Goal: Transaction & Acquisition: Book appointment/travel/reservation

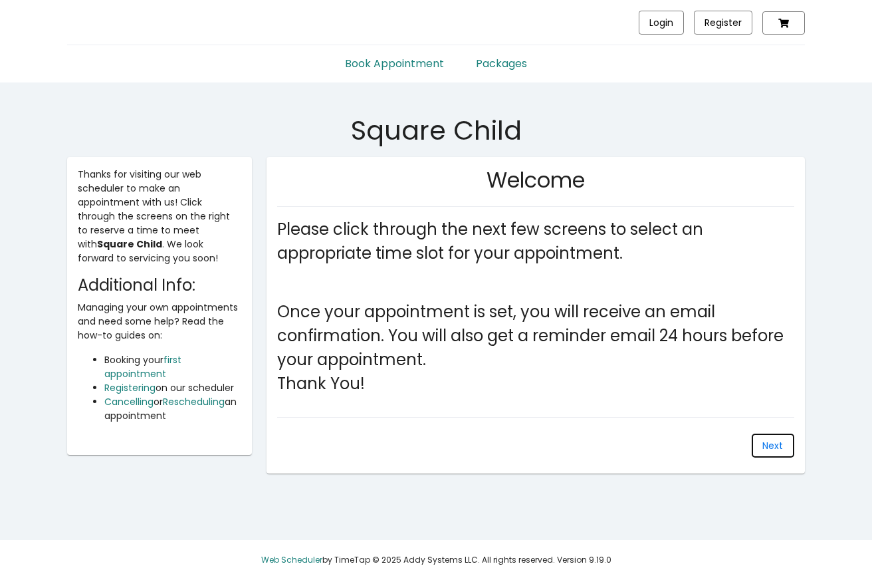
click at [775, 447] on span "Next" at bounding box center [772, 445] width 21 height 13
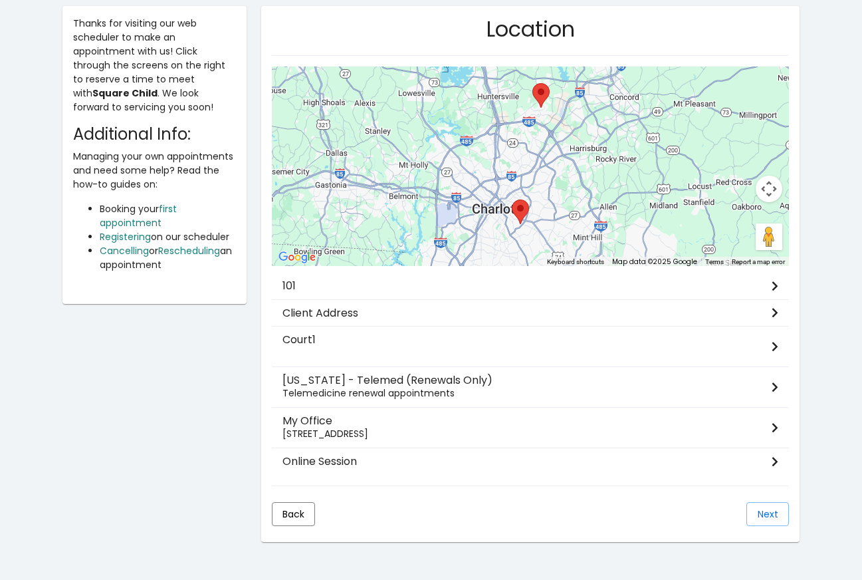
scroll to position [193, 0]
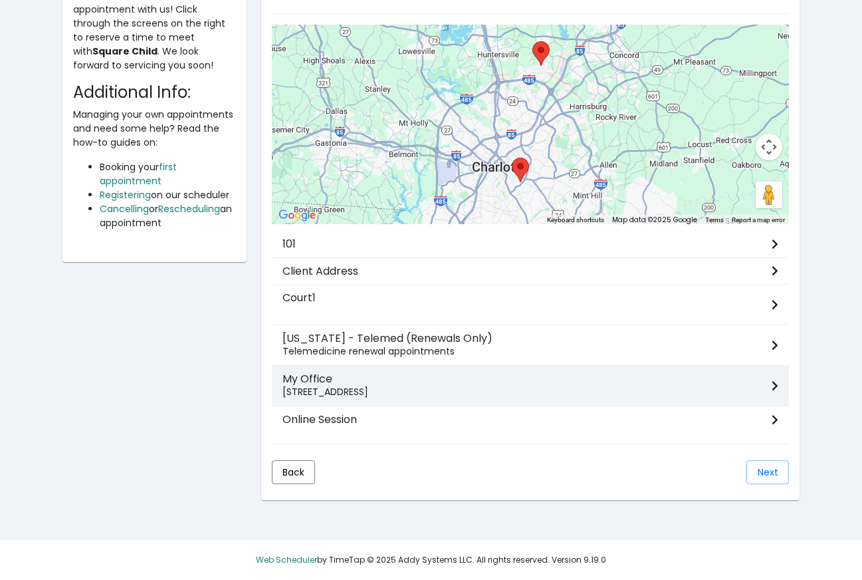
click at [362, 380] on h3 "My Office" at bounding box center [527, 378] width 489 height 13
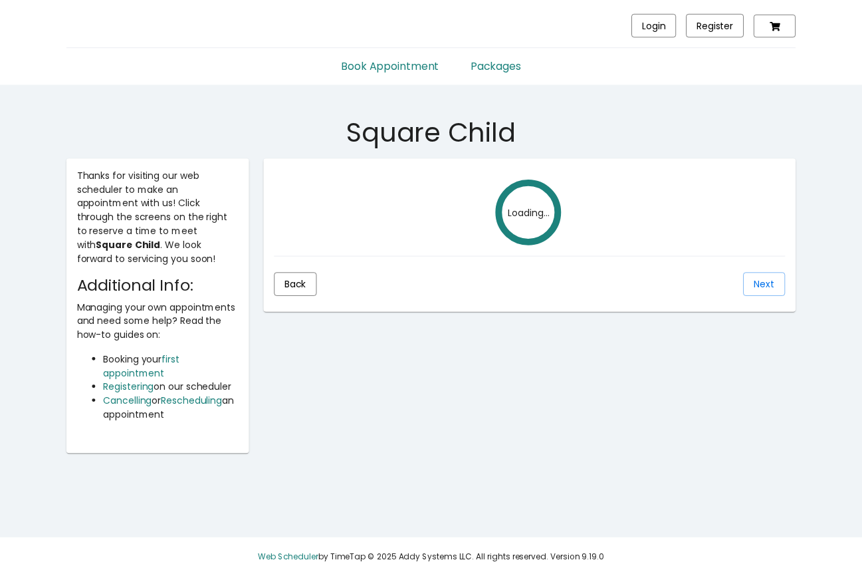
scroll to position [157, 0]
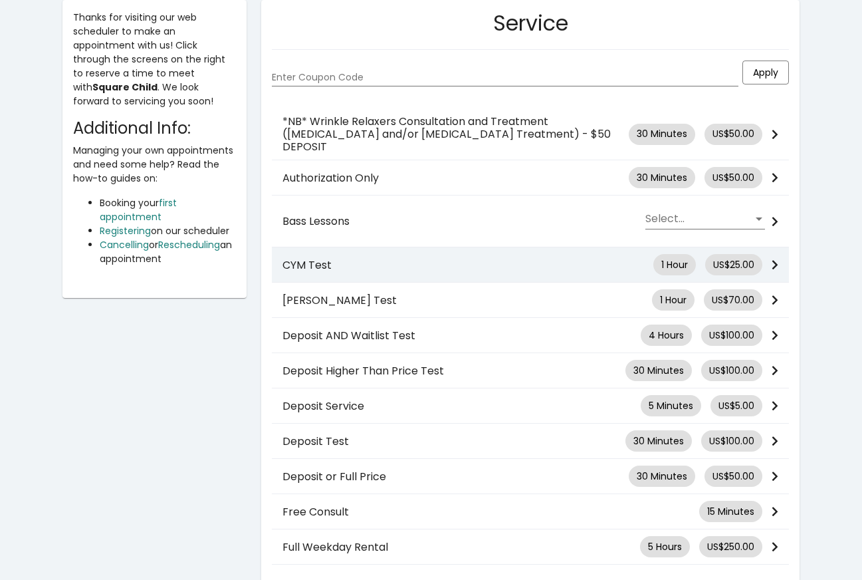
click at [395, 259] on h3 "CYM Test" at bounding box center [468, 265] width 371 height 13
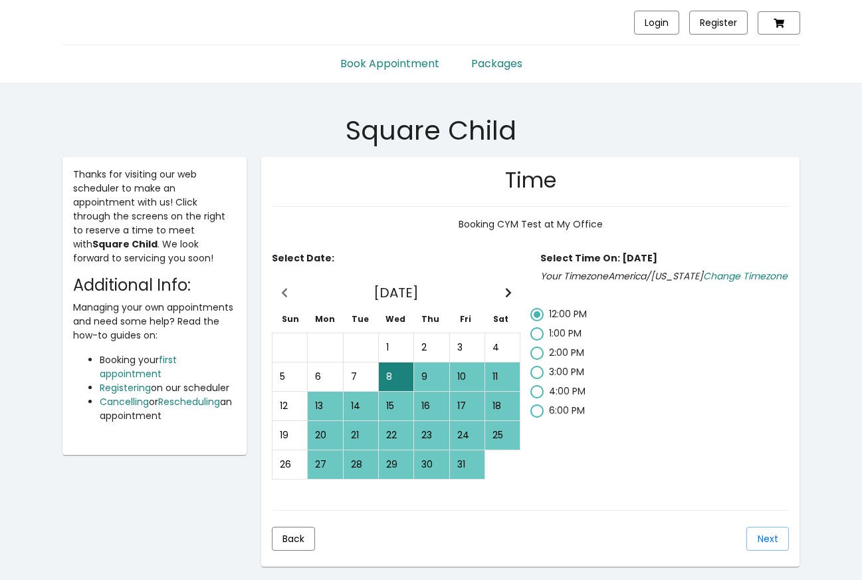
click at [558, 367] on span "3:00 PM" at bounding box center [566, 371] width 35 height 13
click at [537, 379] on input "3:00 PM" at bounding box center [536, 379] width 1 height 1
radio input "false"
radio input "true"
click at [759, 536] on span "Next" at bounding box center [768, 538] width 21 height 13
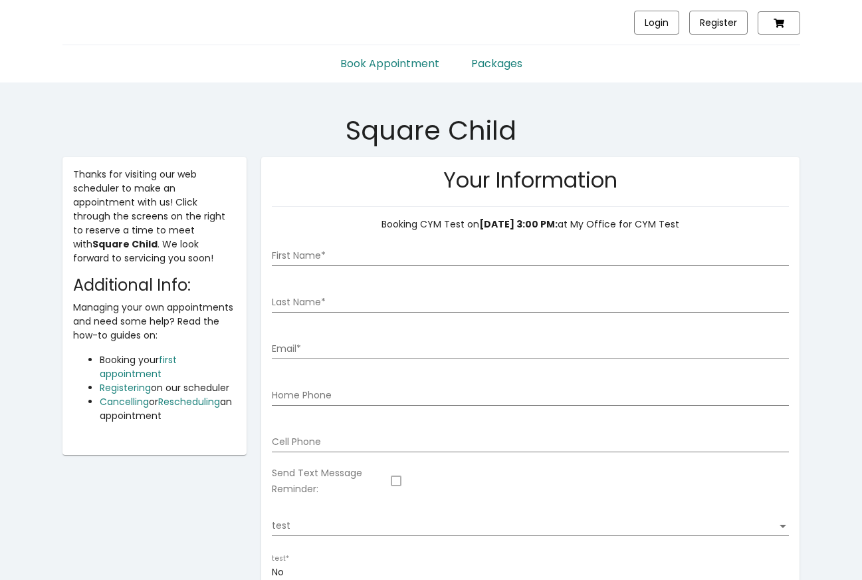
scroll to position [66, 0]
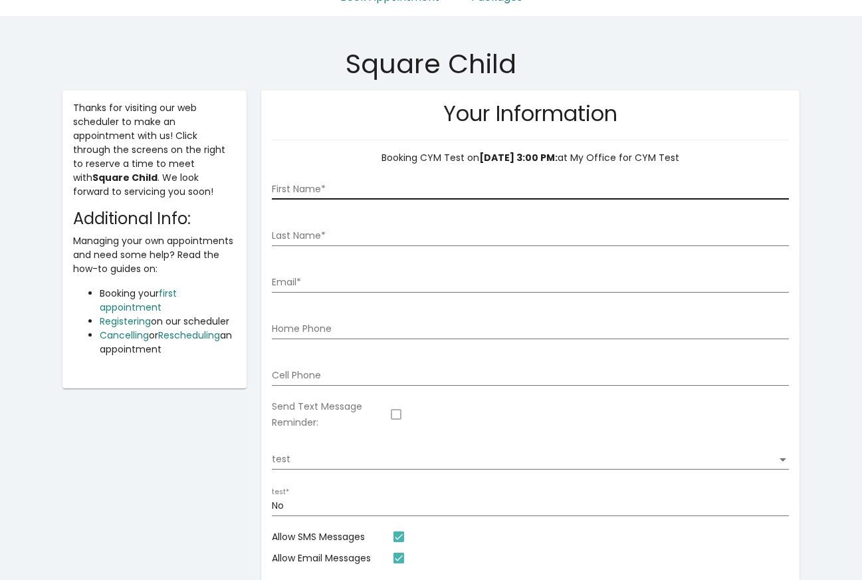
click at [326, 189] on input "First Name *" at bounding box center [530, 189] width 517 height 11
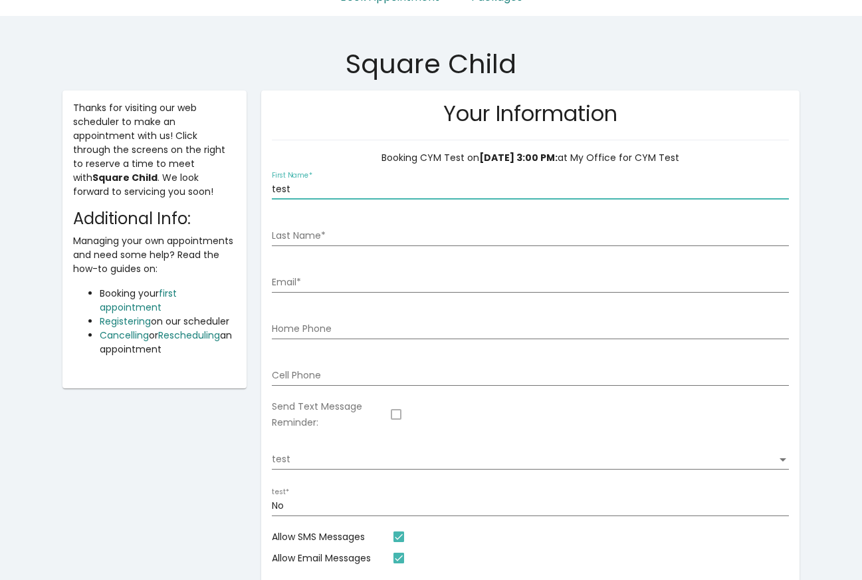
type input "test"
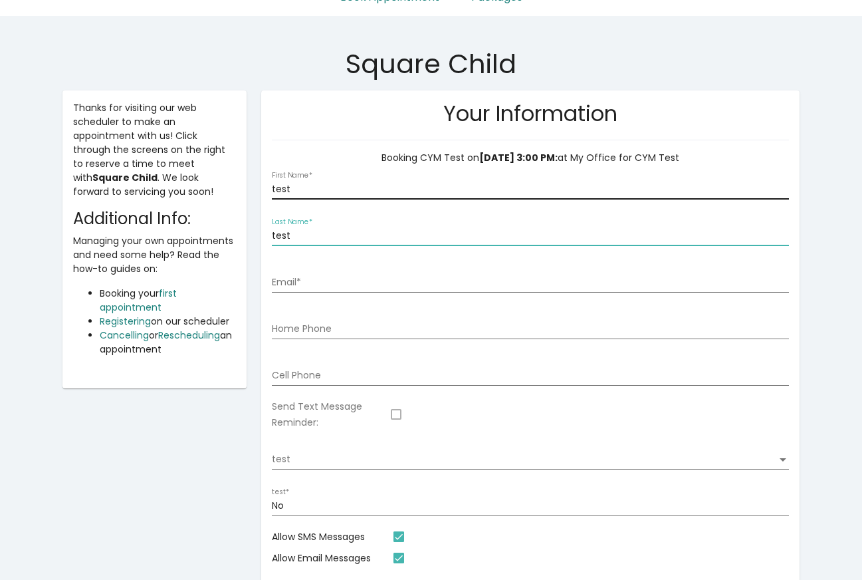
type input "test"
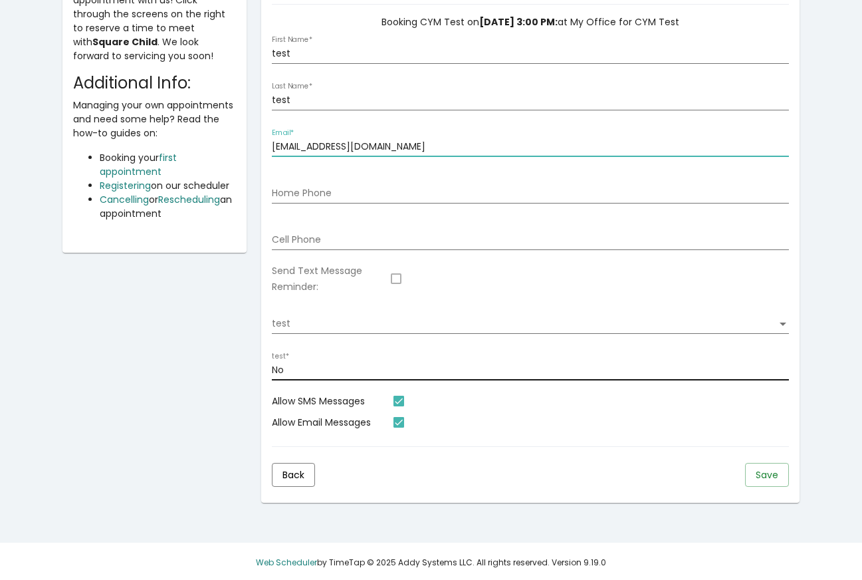
scroll to position [199, 0]
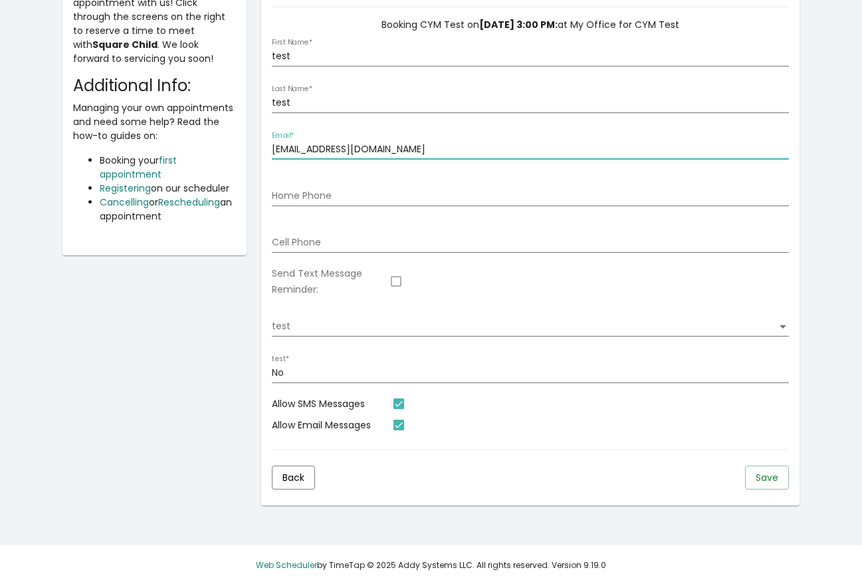
type input "[EMAIL_ADDRESS][DOMAIN_NAME]"
click at [765, 478] on span "Save" at bounding box center [767, 477] width 23 height 13
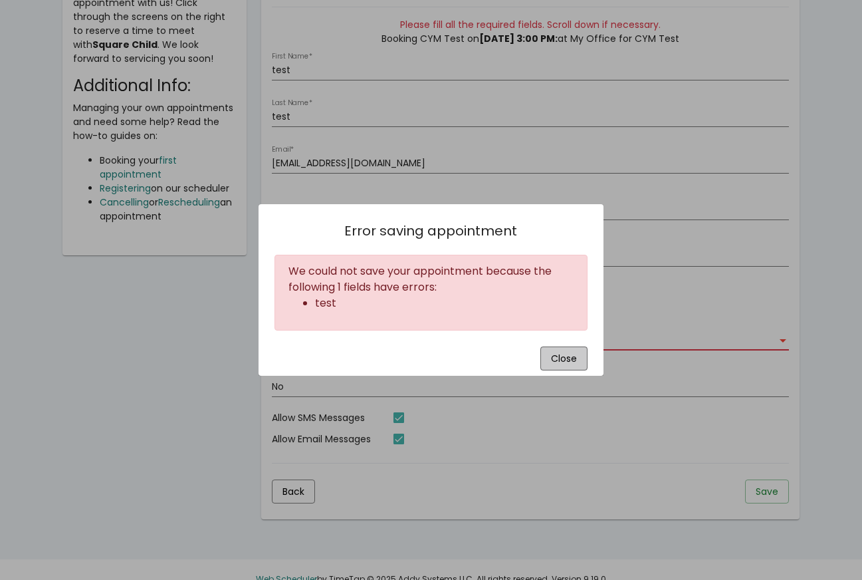
click at [552, 360] on button "Close" at bounding box center [563, 358] width 47 height 24
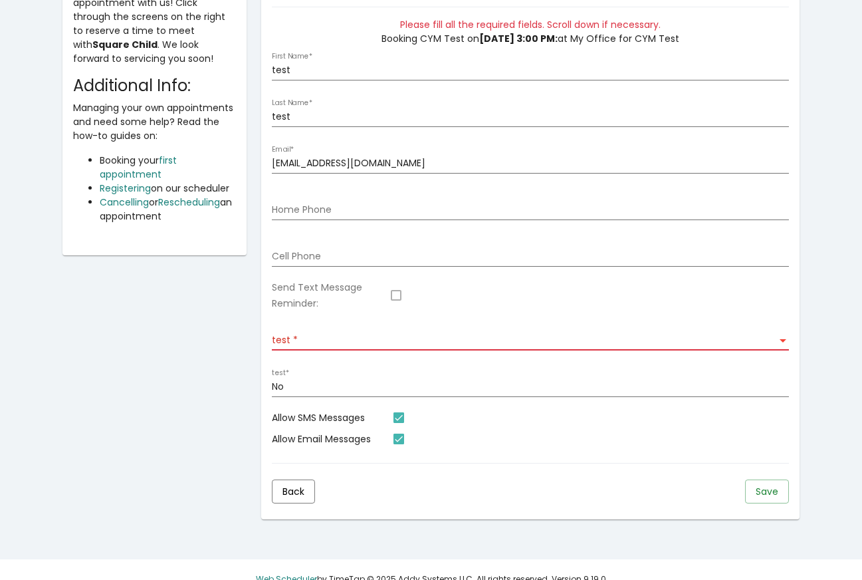
click at [349, 336] on span "test" at bounding box center [524, 340] width 505 height 11
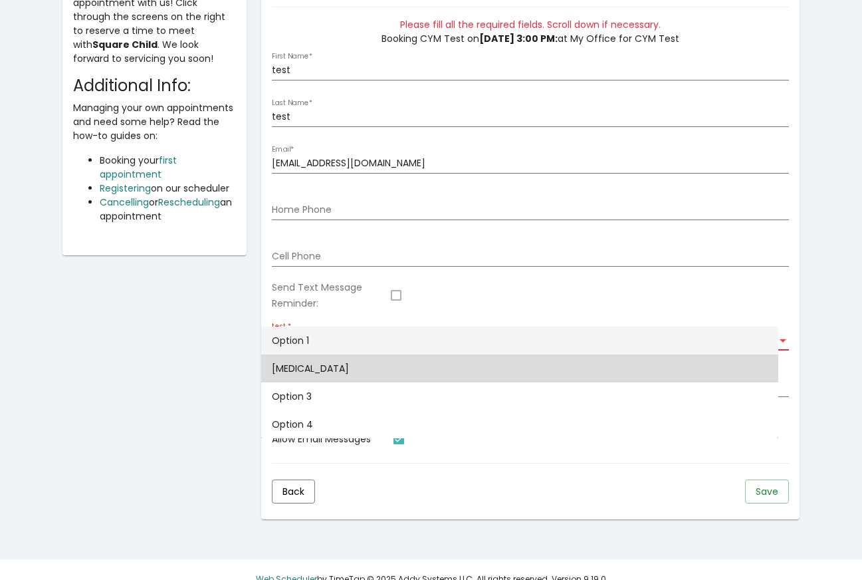
click at [341, 359] on span "[MEDICAL_DATA]" at bounding box center [520, 368] width 496 height 28
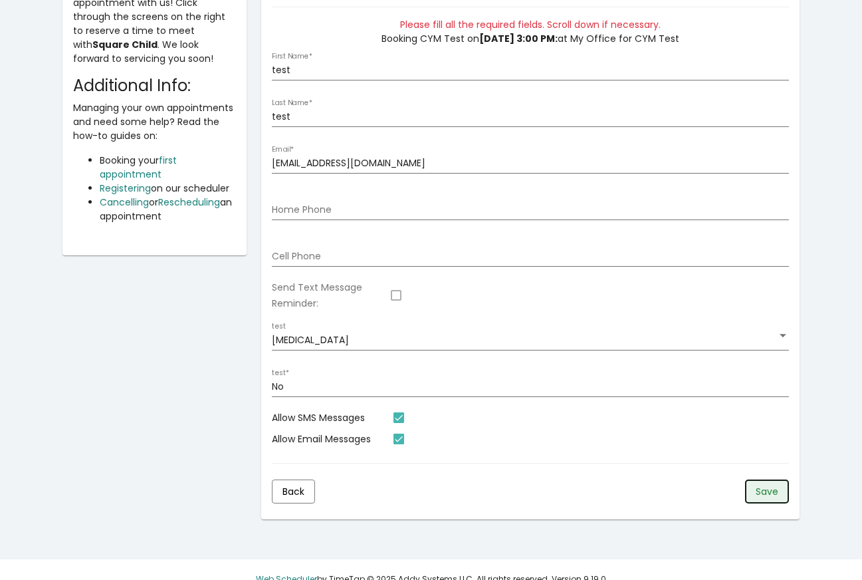
click at [778, 500] on button "Save" at bounding box center [767, 491] width 44 height 24
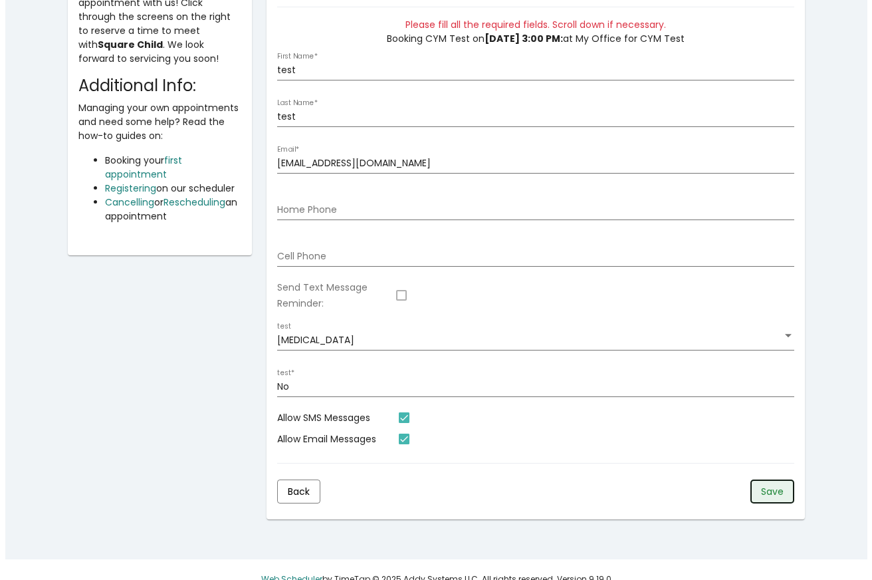
scroll to position [0, 0]
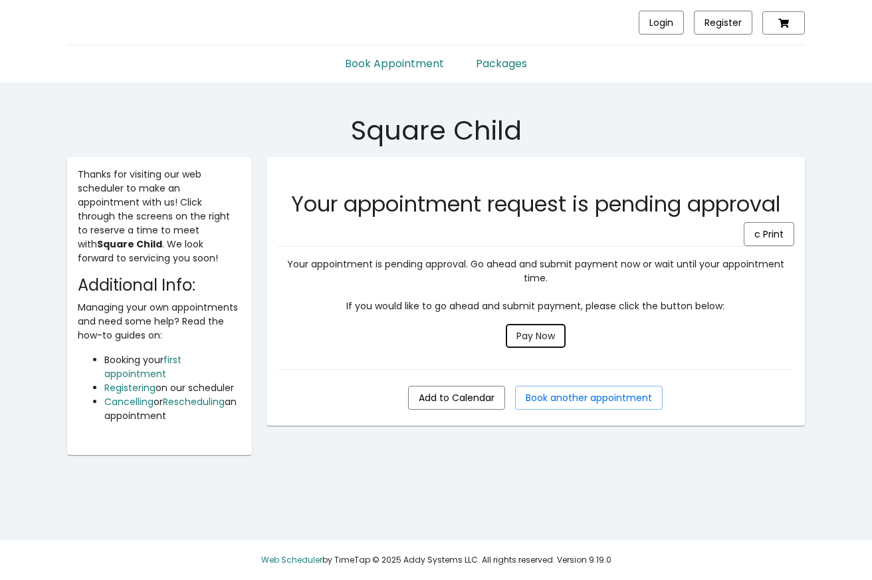
click at [533, 332] on span "Pay Now" at bounding box center [536, 335] width 39 height 13
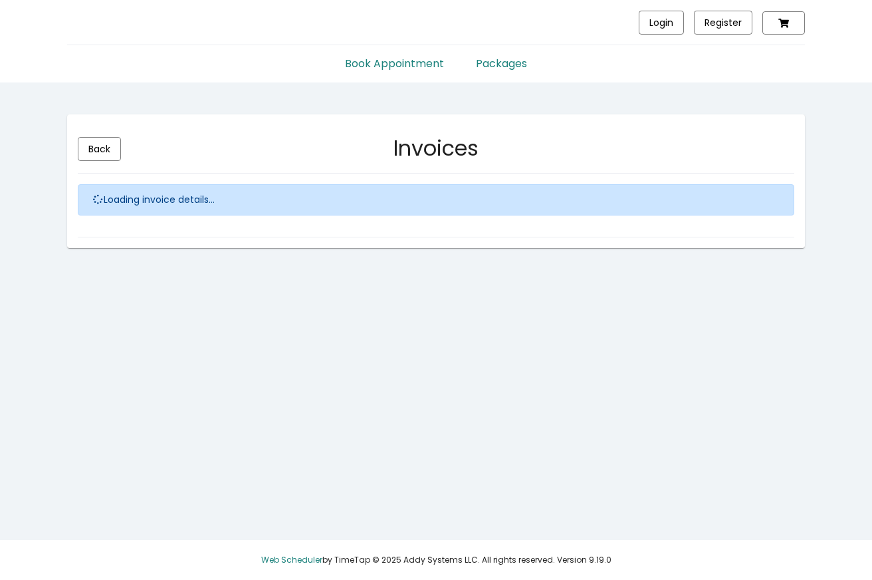
click at [356, 62] on link "Book Appointment" at bounding box center [394, 58] width 131 height 27
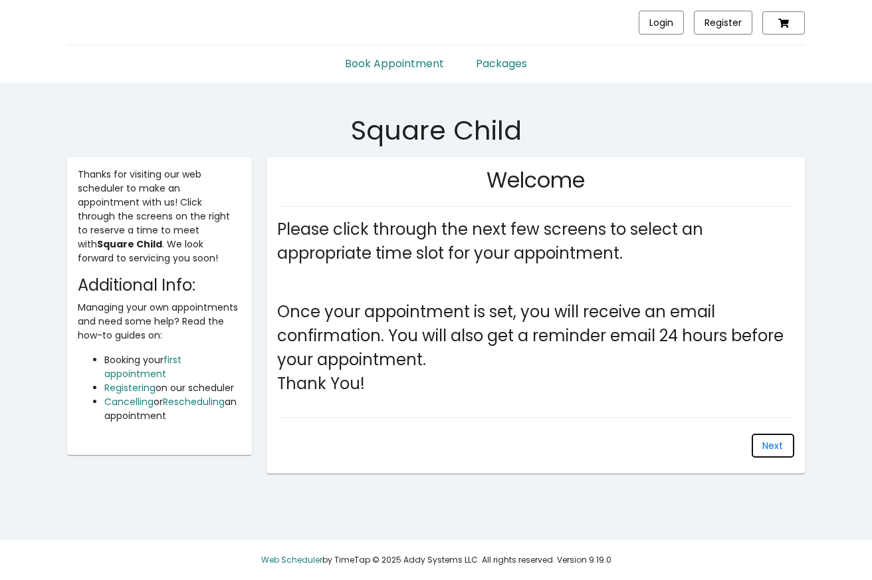
click at [766, 445] on span "Next" at bounding box center [772, 445] width 21 height 13
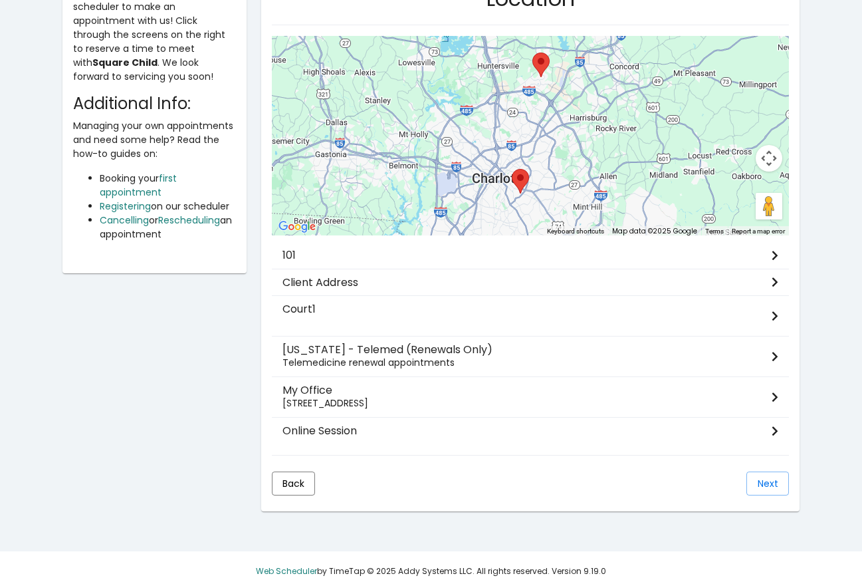
scroll to position [193, 0]
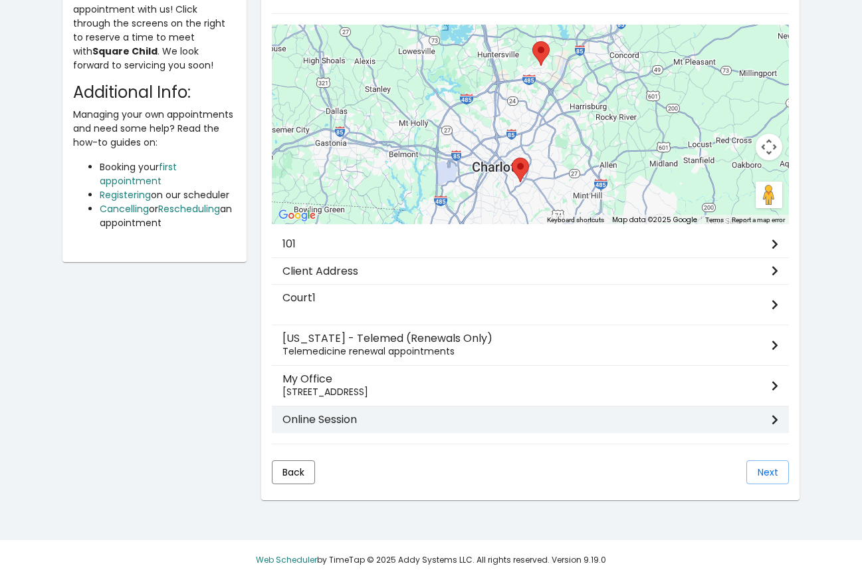
click at [324, 413] on h3 "Online Session" at bounding box center [527, 419] width 489 height 13
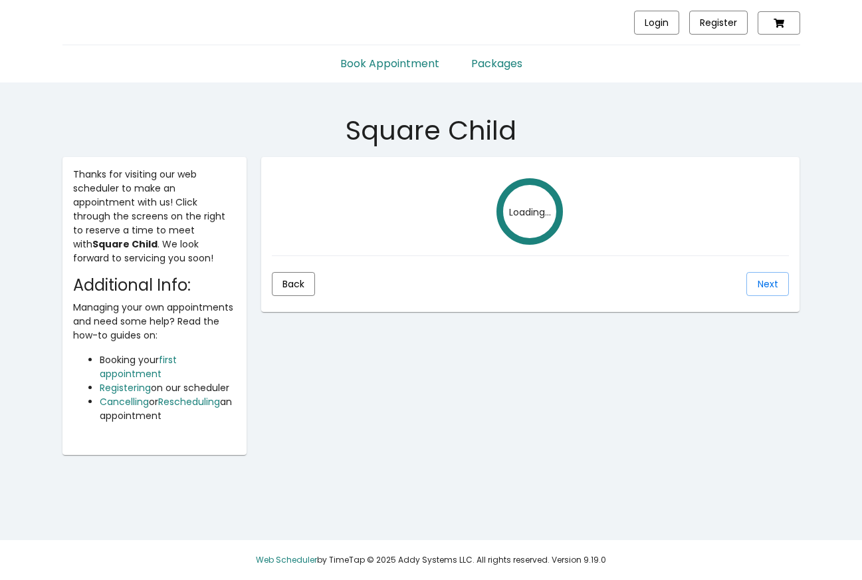
scroll to position [0, 0]
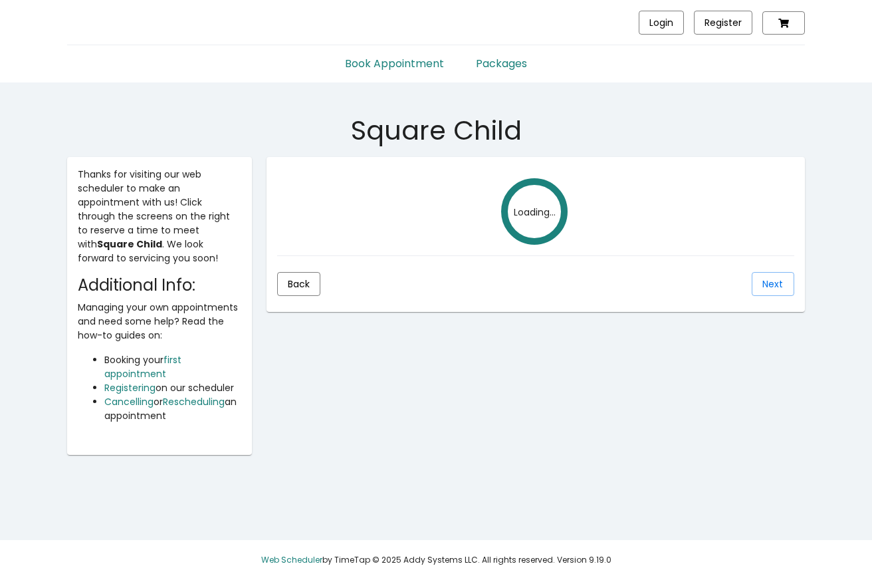
click at [324, 412] on div "Thanks for visiting our web scheduler to make an appointment with us! Click thr…" at bounding box center [436, 306] width 758 height 298
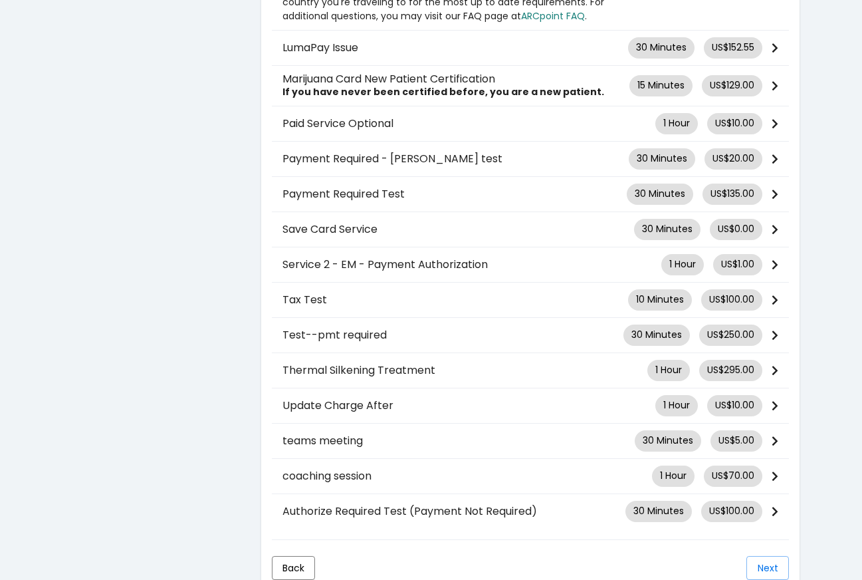
scroll to position [899, 0]
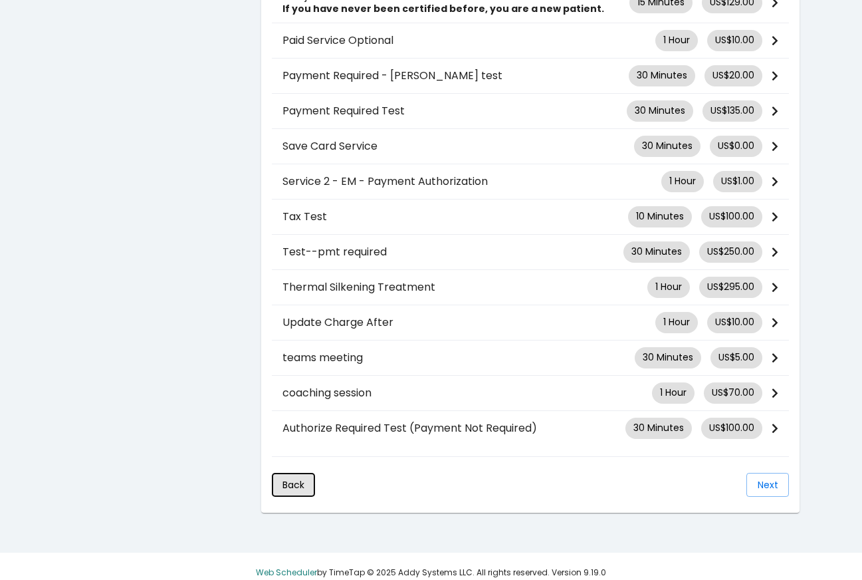
click at [292, 478] on span "Back" at bounding box center [294, 484] width 22 height 13
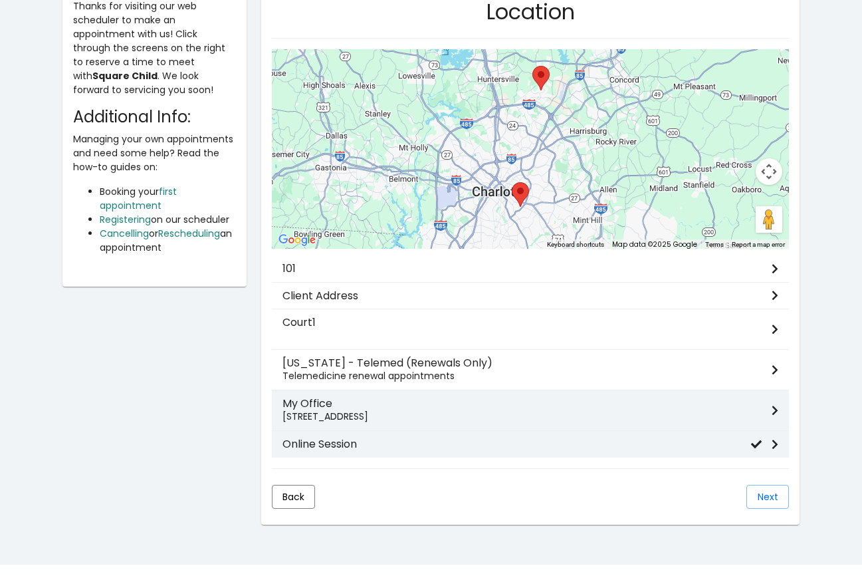
scroll to position [170, 0]
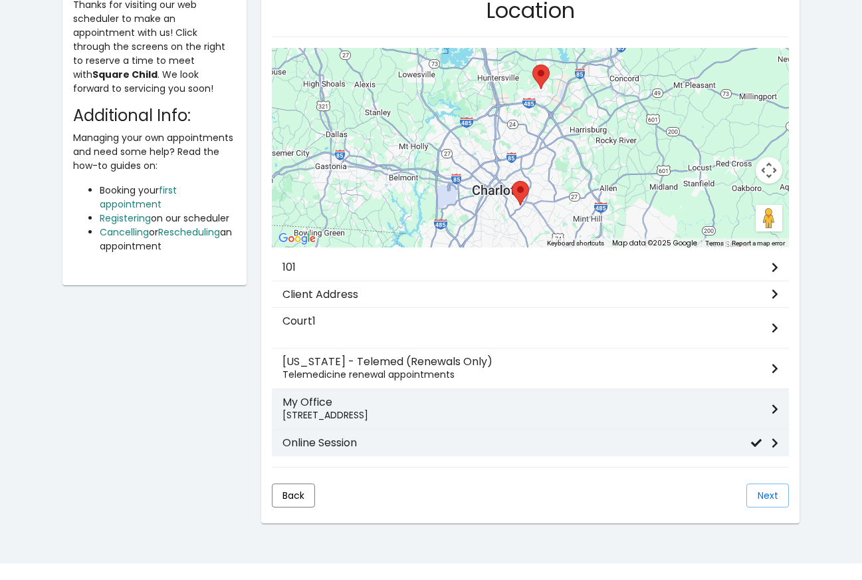
click at [328, 416] on p "[STREET_ADDRESS]" at bounding box center [527, 415] width 489 height 14
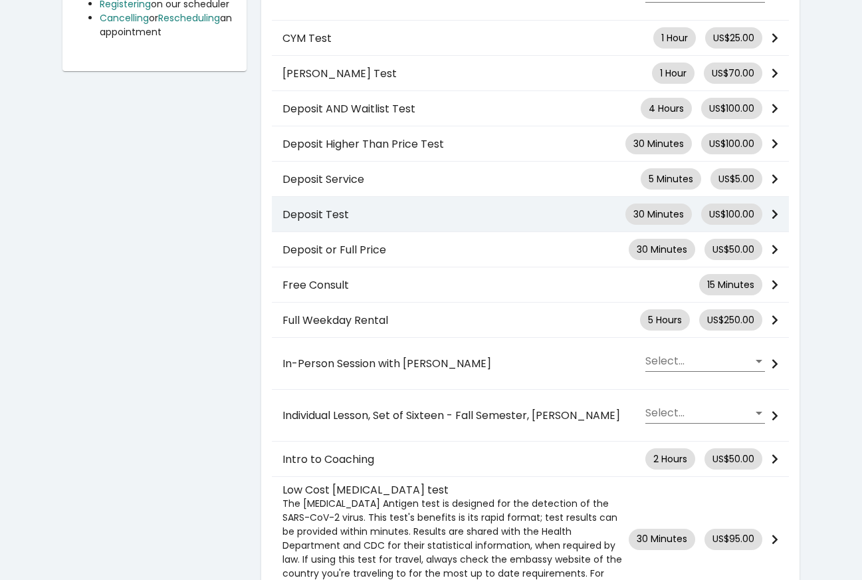
scroll to position [386, 0]
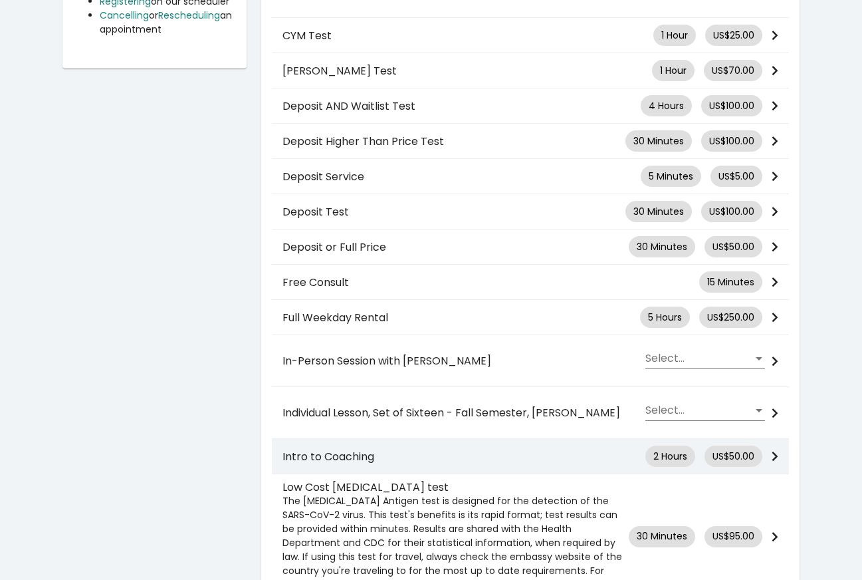
click at [399, 450] on h3 "Intro to Coaching" at bounding box center [464, 456] width 363 height 13
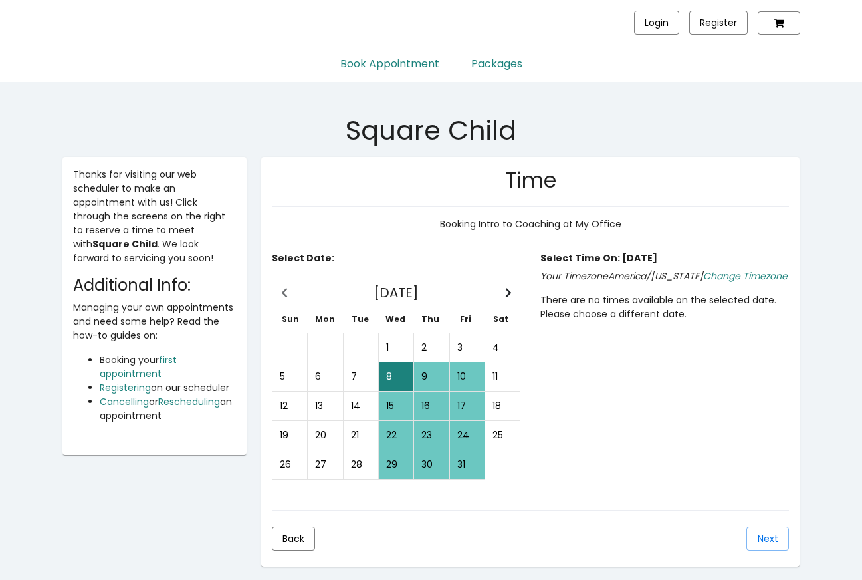
click at [428, 372] on div "9" at bounding box center [431, 376] width 33 height 27
click at [472, 390] on div "10" at bounding box center [467, 376] width 33 height 27
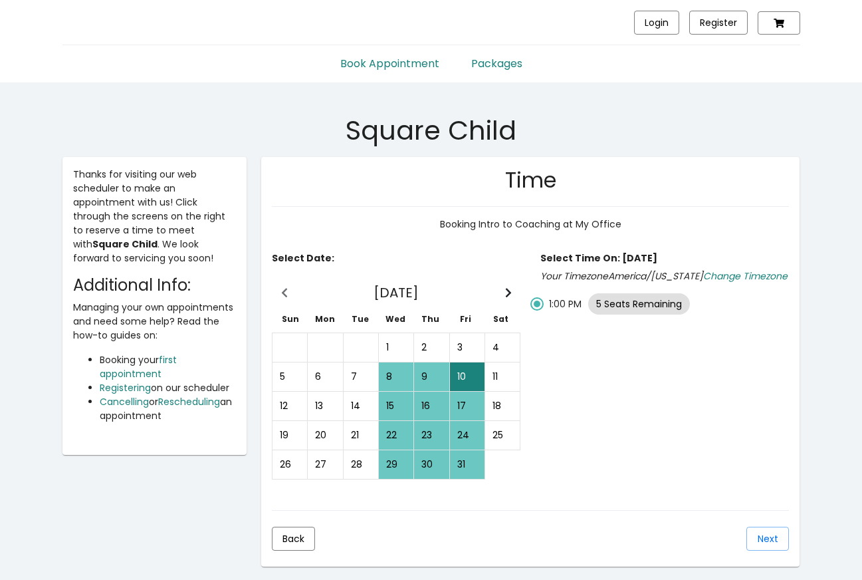
click at [418, 413] on div "16" at bounding box center [431, 405] width 33 height 27
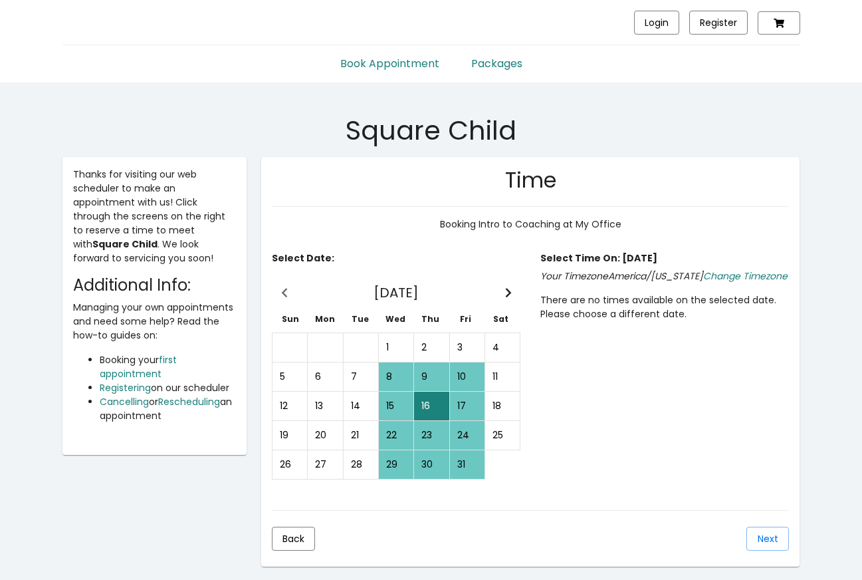
click at [454, 392] on td "17" at bounding box center [467, 406] width 35 height 29
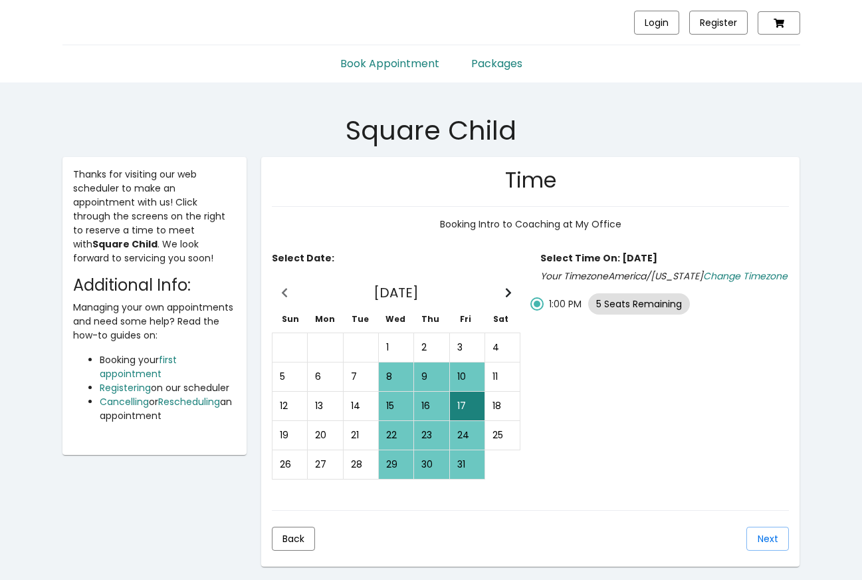
click at [463, 378] on div "10" at bounding box center [467, 376] width 33 height 27
click at [758, 536] on span "Next" at bounding box center [768, 538] width 21 height 13
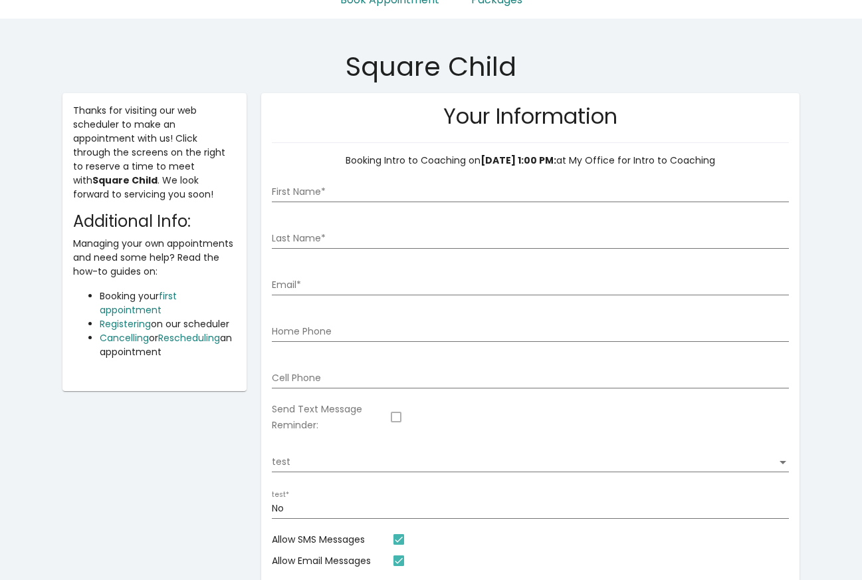
scroll to position [66, 0]
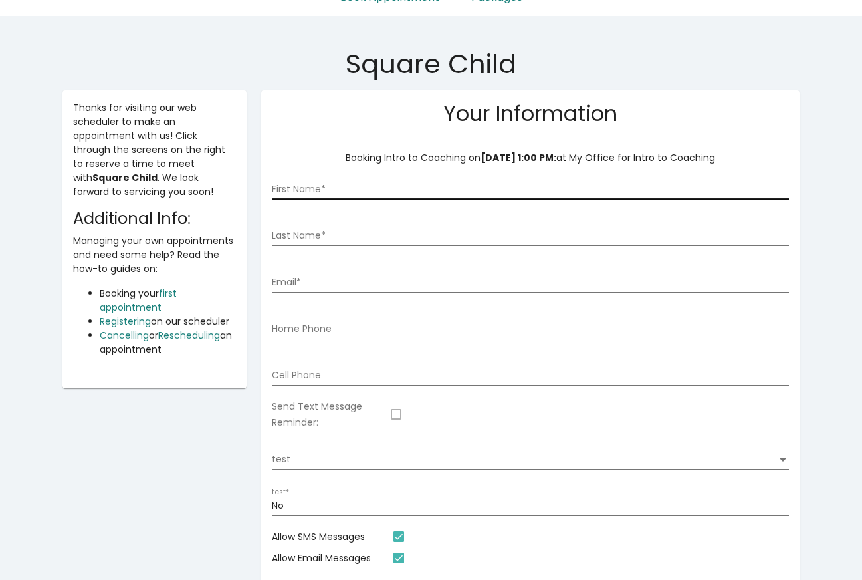
click at [302, 184] on input "First Name *" at bounding box center [530, 189] width 517 height 11
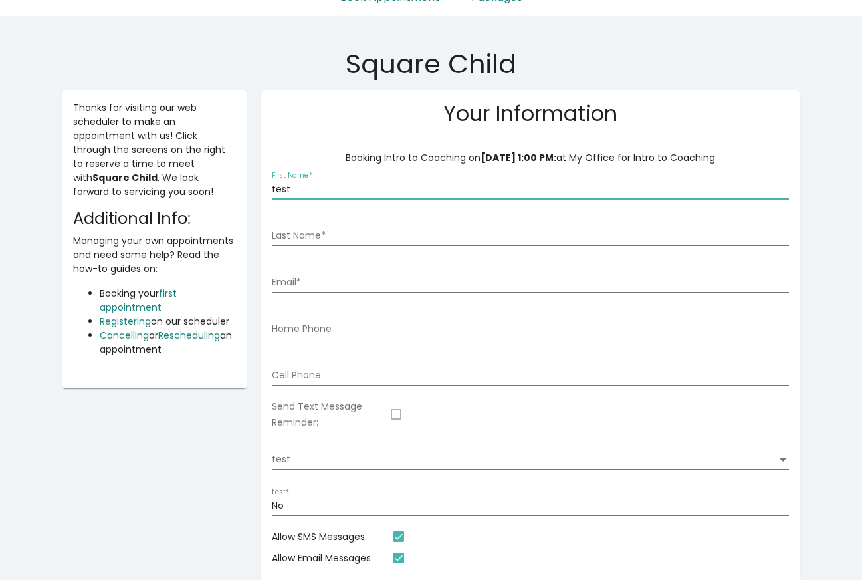
type input "test"
drag, startPoint x: 336, startPoint y: 249, endPoint x: 328, endPoint y: 236, distance: 14.9
click at [335, 249] on div "Last Name *" at bounding box center [530, 234] width 517 height 47
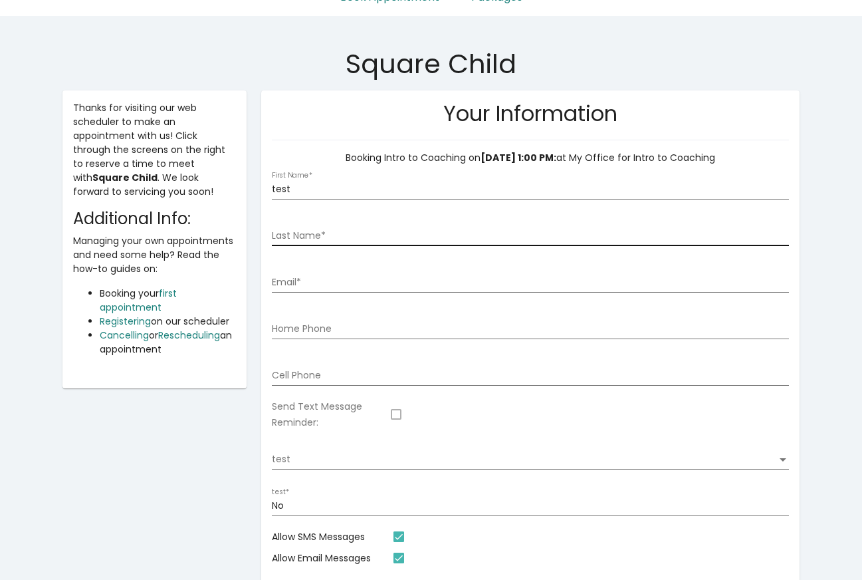
click at [328, 235] on input "Last Name *" at bounding box center [530, 236] width 517 height 11
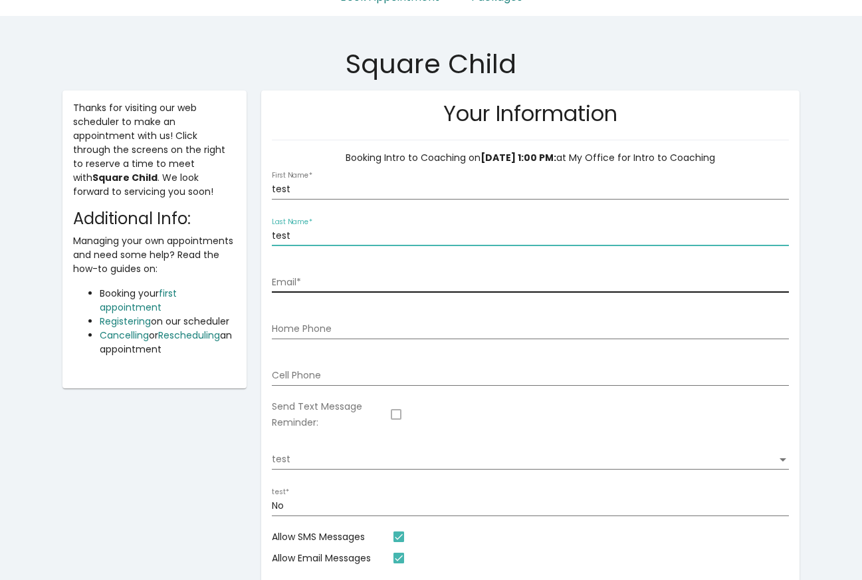
type input "test"
click at [313, 271] on div "Email *" at bounding box center [530, 278] width 517 height 27
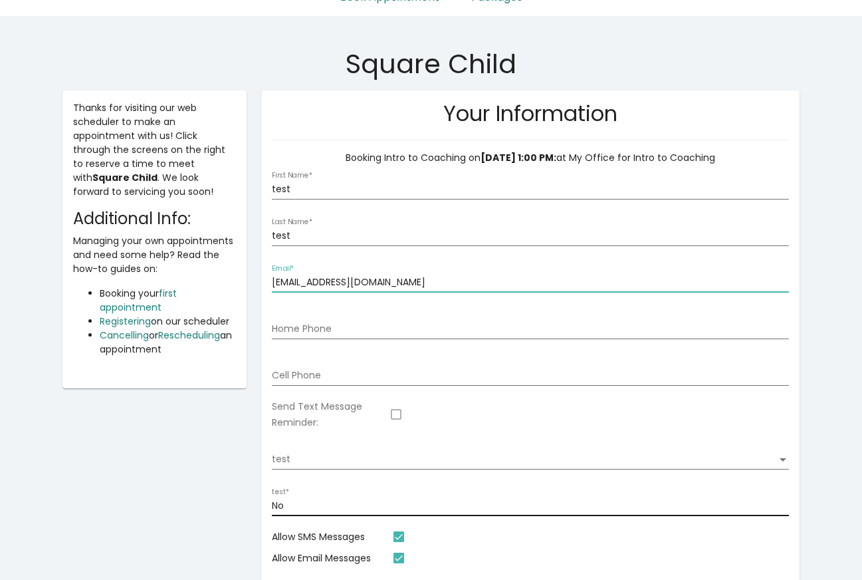
scroll to position [86, 0]
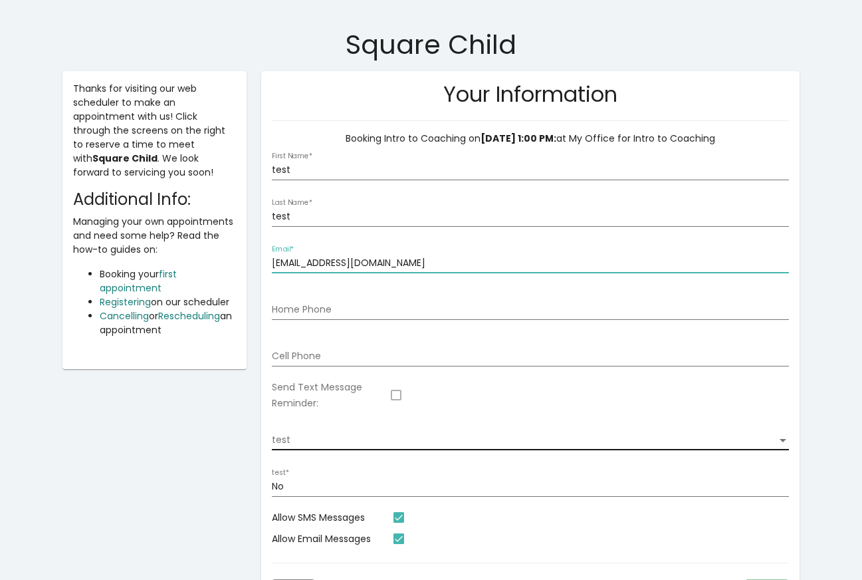
type input "[EMAIL_ADDRESS][DOMAIN_NAME]"
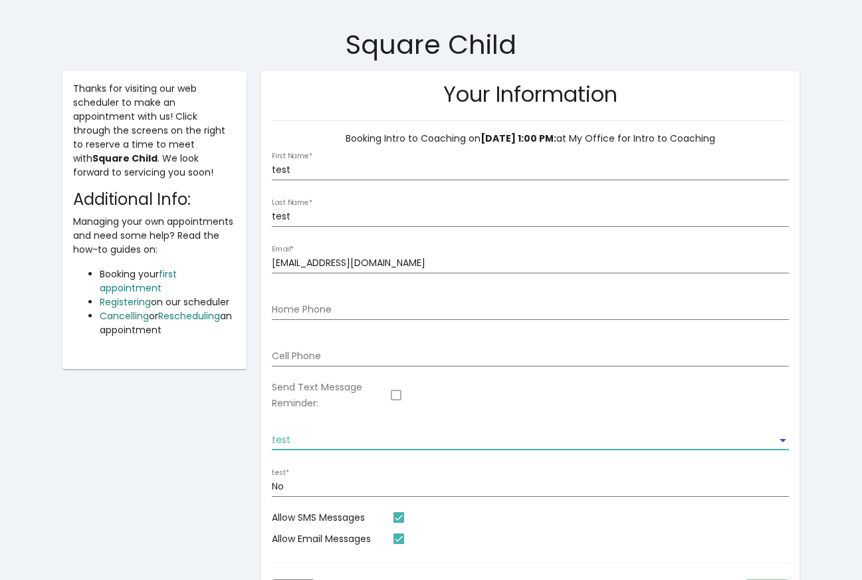
click at [355, 441] on span "test" at bounding box center [524, 440] width 505 height 11
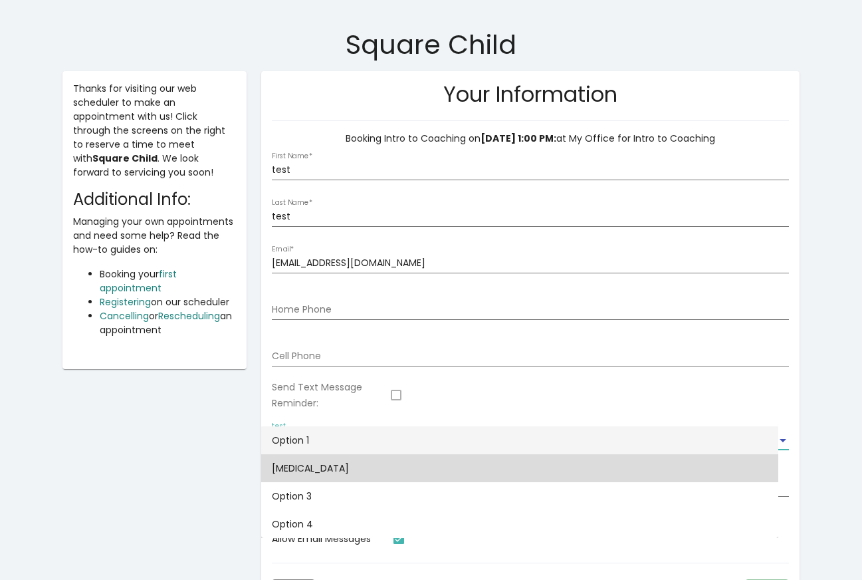
click at [350, 454] on span "[MEDICAL_DATA]" at bounding box center [520, 468] width 496 height 28
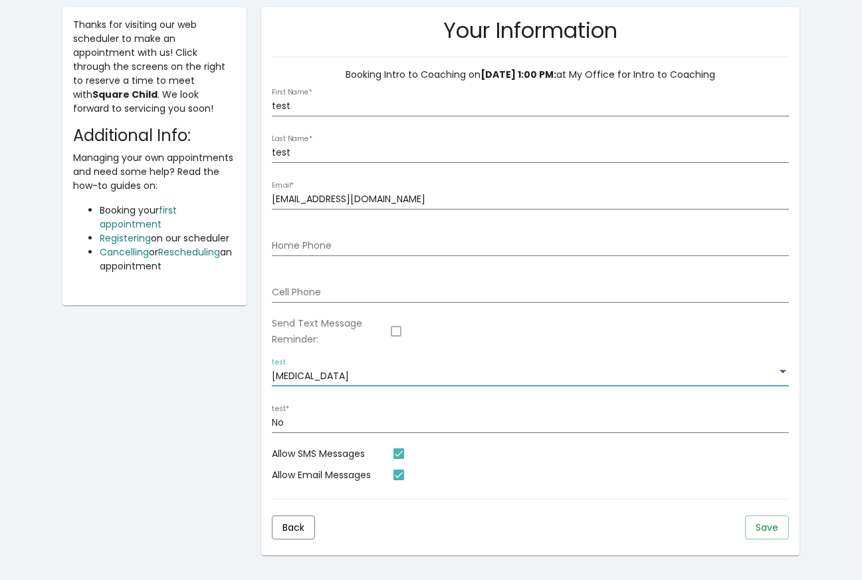
scroll to position [205, 0]
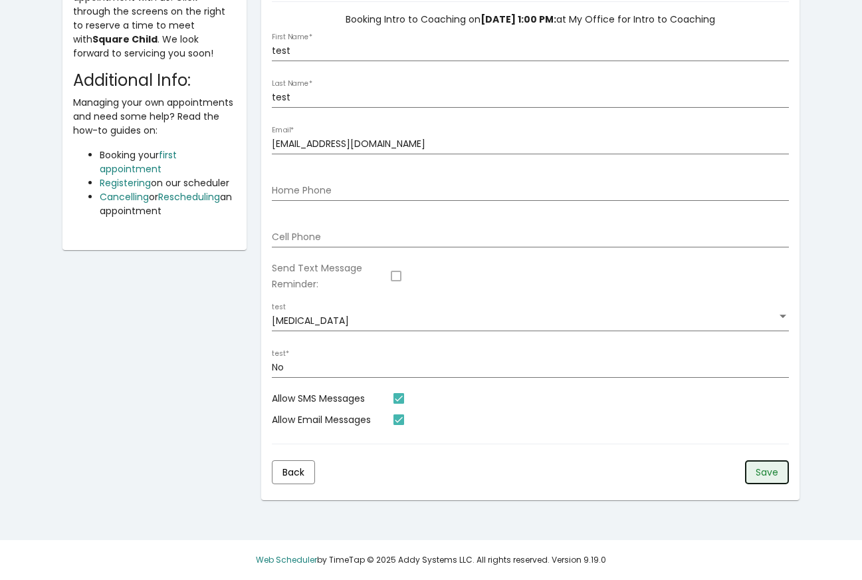
click at [768, 471] on span "Save" at bounding box center [767, 471] width 23 height 13
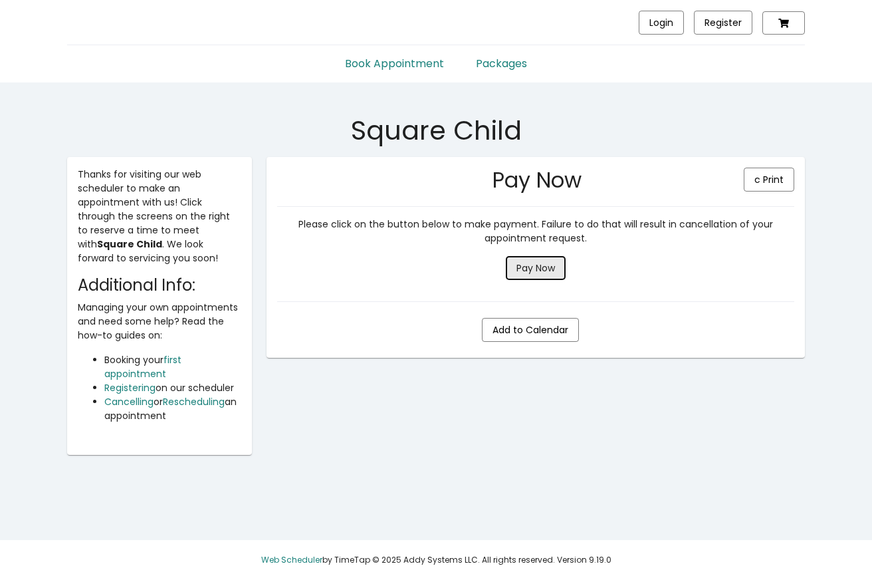
click at [538, 267] on span "Pay Now" at bounding box center [536, 267] width 39 height 13
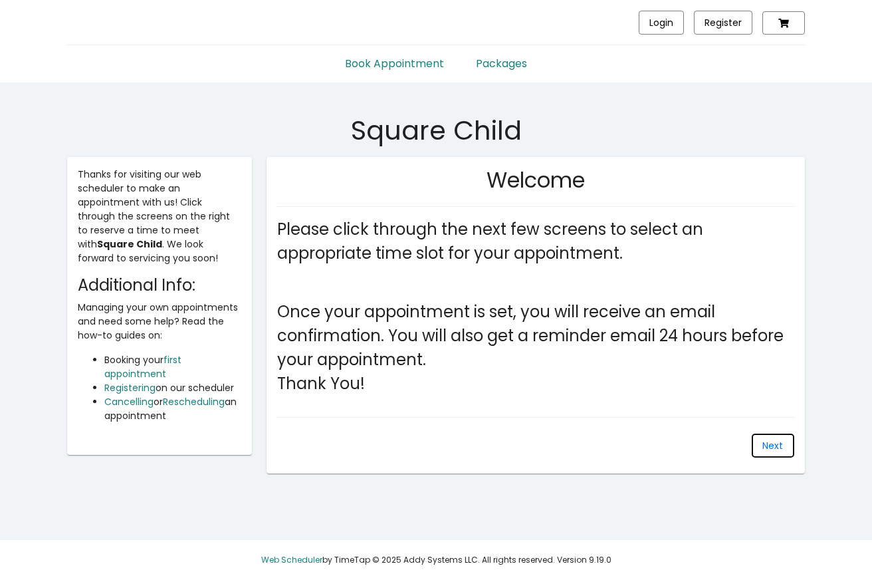
click at [760, 445] on button "Next" at bounding box center [773, 445] width 43 height 24
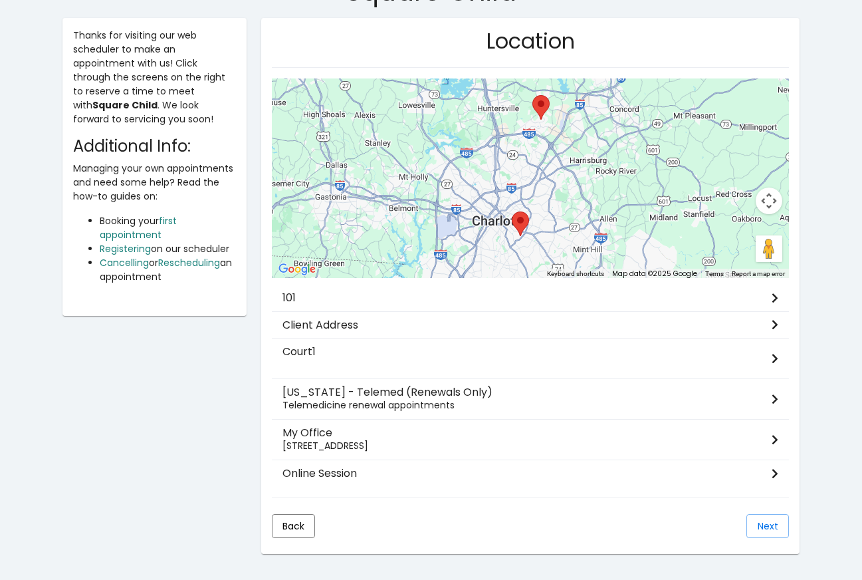
scroll to position [193, 0]
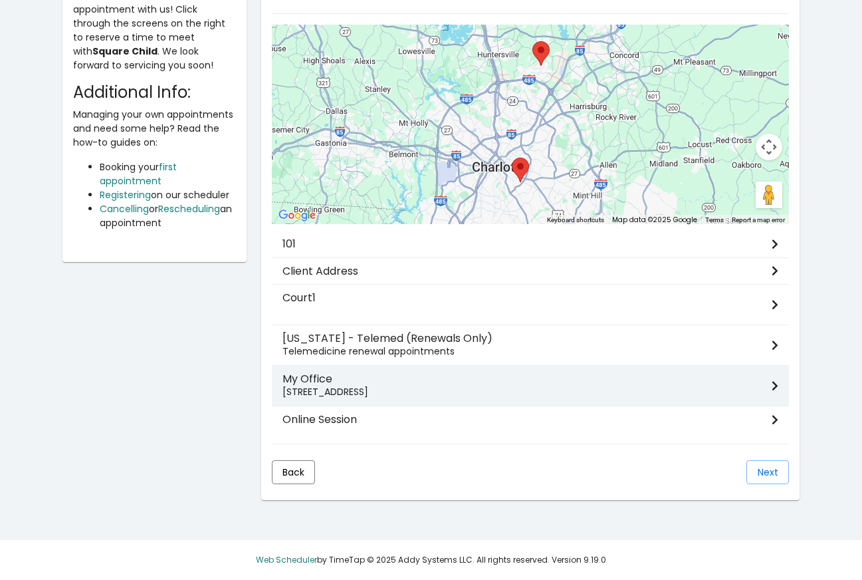
click at [334, 390] on p "[STREET_ADDRESS]" at bounding box center [527, 392] width 489 height 14
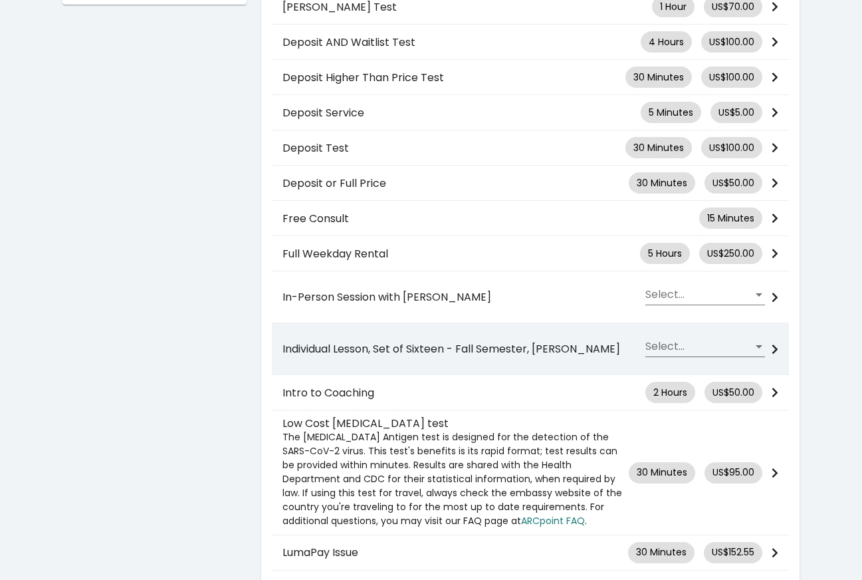
scroll to position [443, 0]
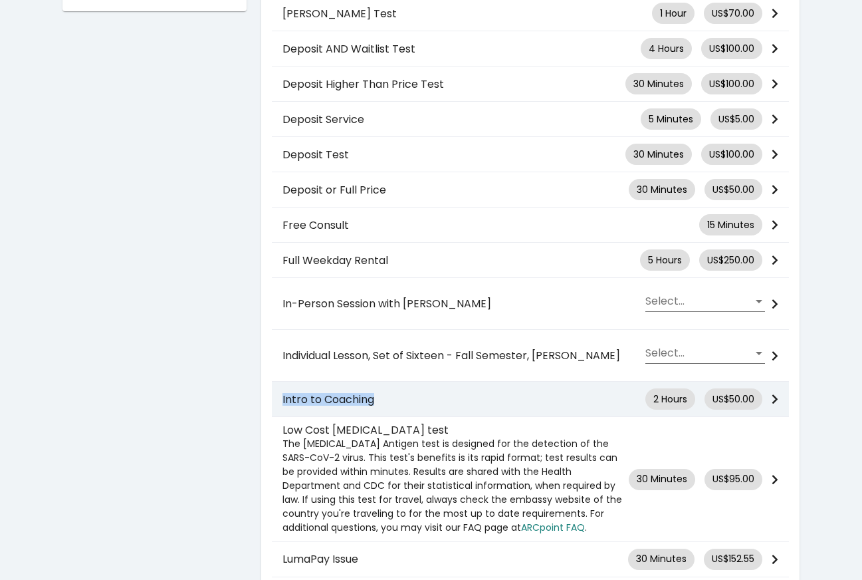
drag, startPoint x: 386, startPoint y: 384, endPoint x: 274, endPoint y: 392, distance: 112.0
click at [274, 392] on div "Intro to Coaching 2 Hours US$50.00" at bounding box center [530, 398] width 517 height 21
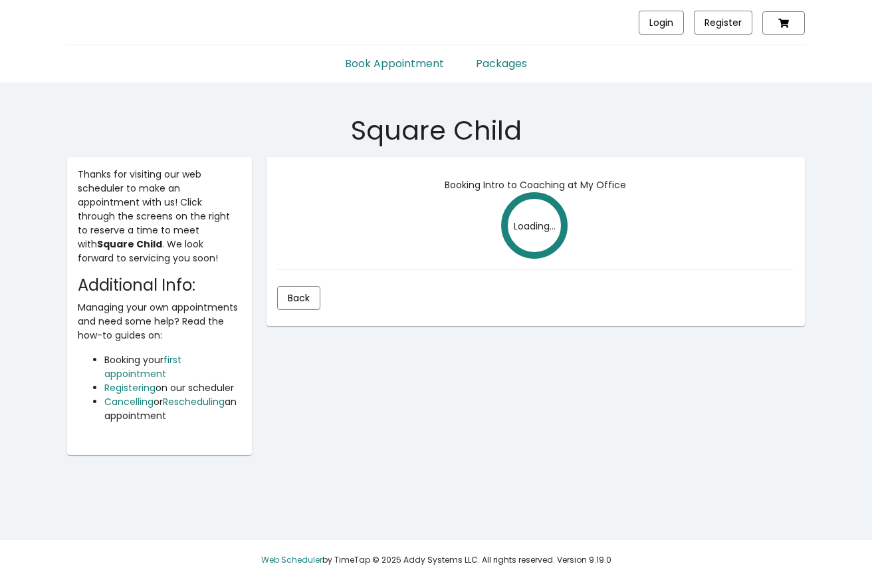
copy h3 "Intro to Coaching"
